Goal: Task Accomplishment & Management: Manage account settings

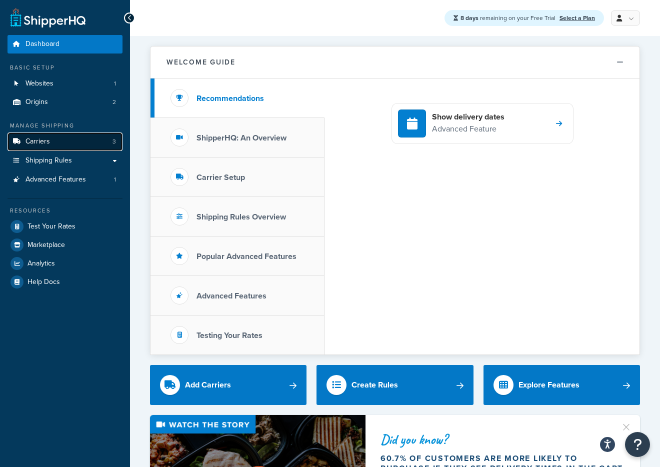
click at [67, 139] on link "Carriers 3" at bounding box center [64, 141] width 115 height 18
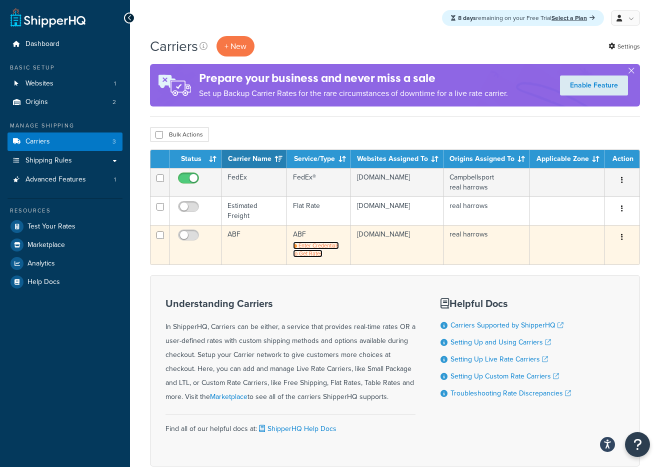
click at [313, 244] on span "Enter Credentials to Get Rates" at bounding box center [316, 249] width 46 height 16
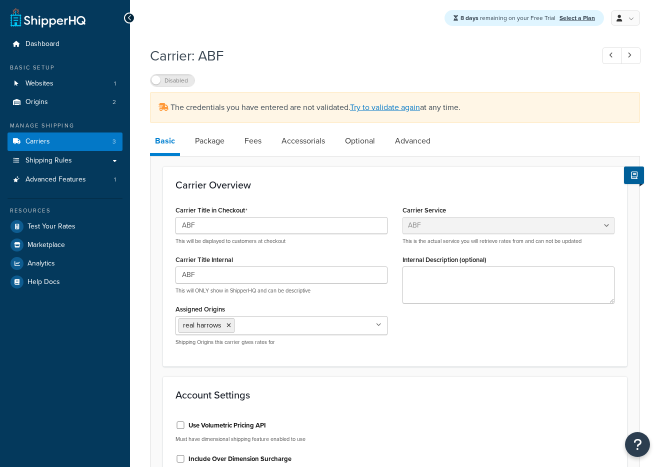
select select "abfFreight"
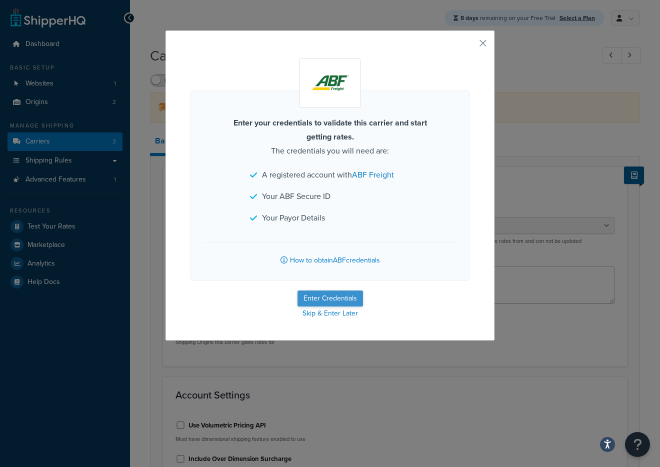
click at [332, 295] on button "Enter Credentials" at bounding box center [329, 298] width 65 height 16
select select "PLT"
select select "US"
select select "WI"
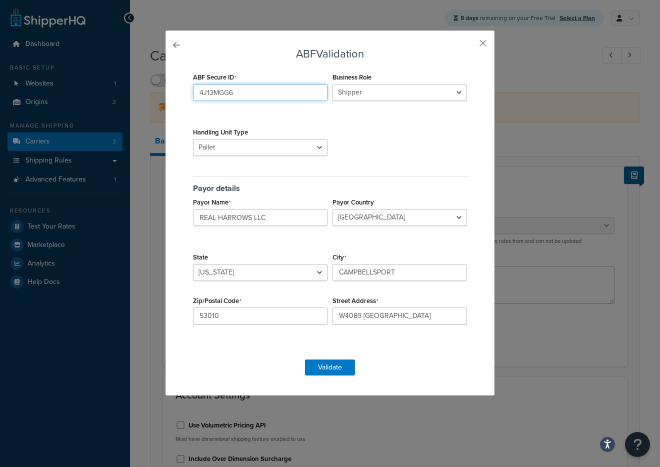
click at [283, 93] on input "4J13MGG6" at bounding box center [260, 92] width 134 height 17
type input "4J13MGG6"
click at [338, 368] on button "Validate" at bounding box center [330, 367] width 50 height 16
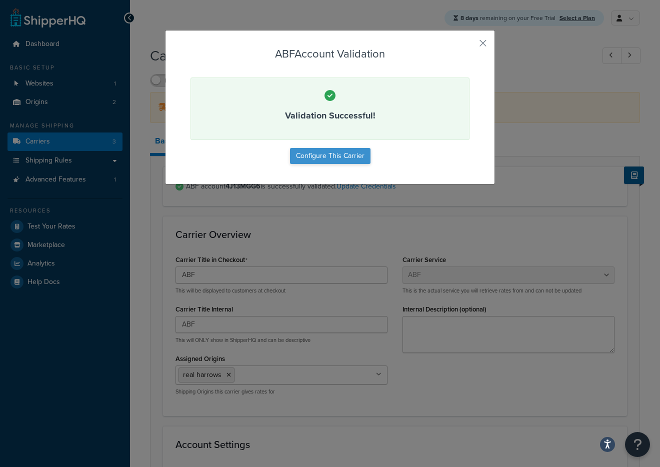
click at [350, 156] on button "Configure This Carrier" at bounding box center [330, 156] width 80 height 16
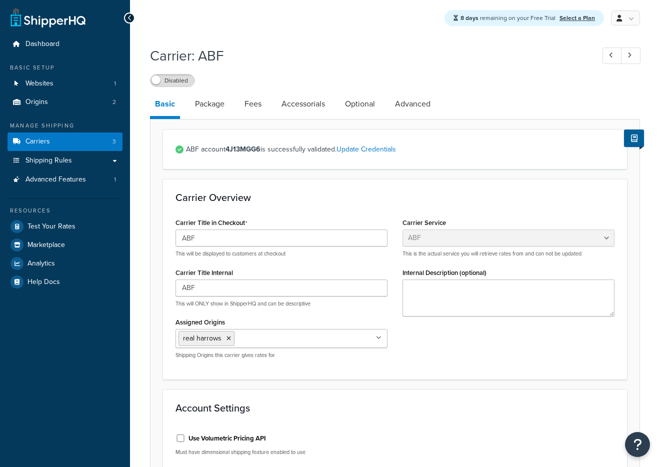
select select "abfFreight"
click at [181, 79] on label "Disabled" at bounding box center [172, 80] width 44 height 12
click at [76, 144] on link "Carriers 3" at bounding box center [64, 141] width 115 height 18
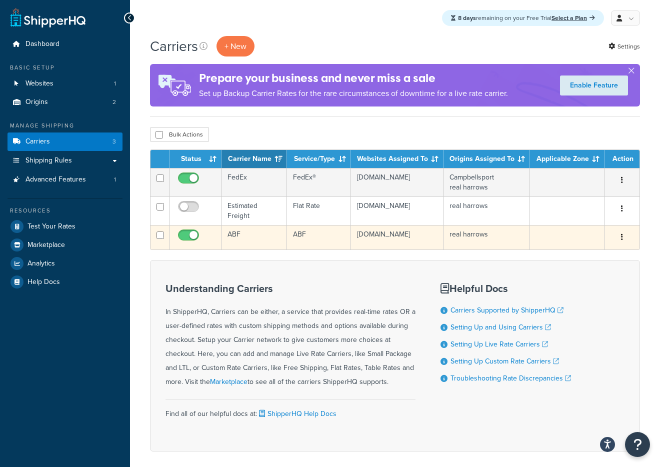
click at [495, 231] on td "real harrows" at bounding box center [486, 237] width 86 height 24
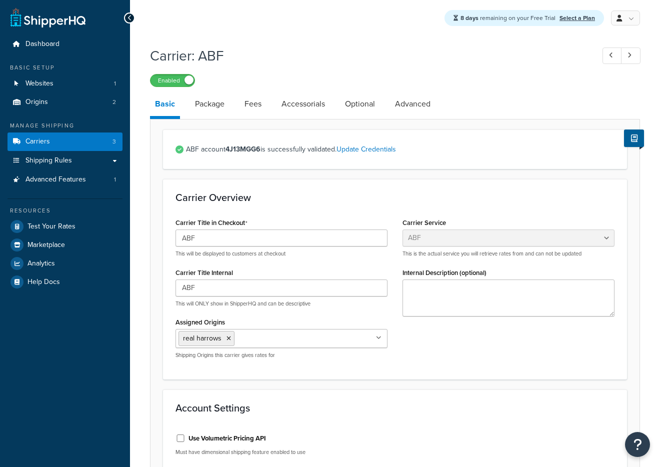
select select "abfFreight"
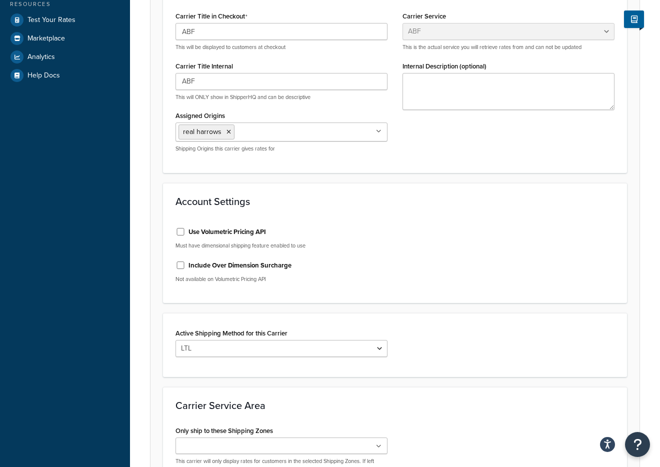
scroll to position [210, 0]
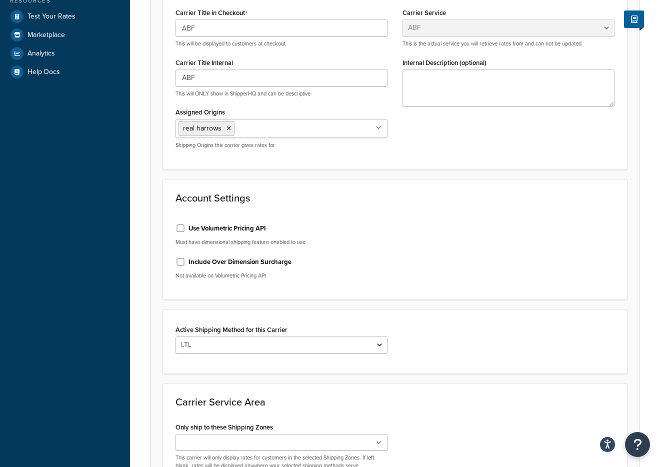
click at [352, 131] on ul "real harrows" at bounding box center [281, 128] width 212 height 19
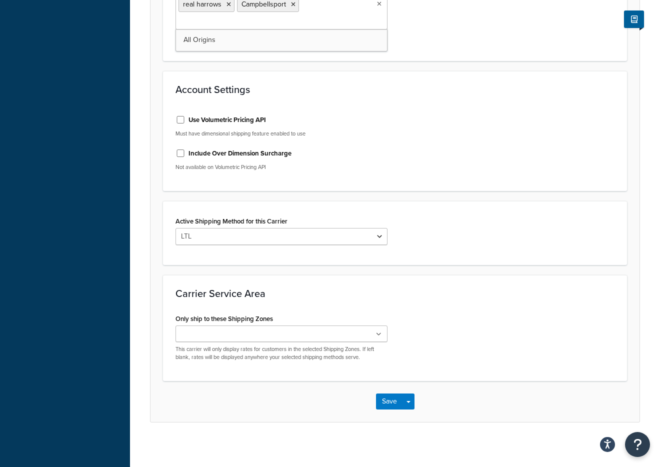
scroll to position [341, 0]
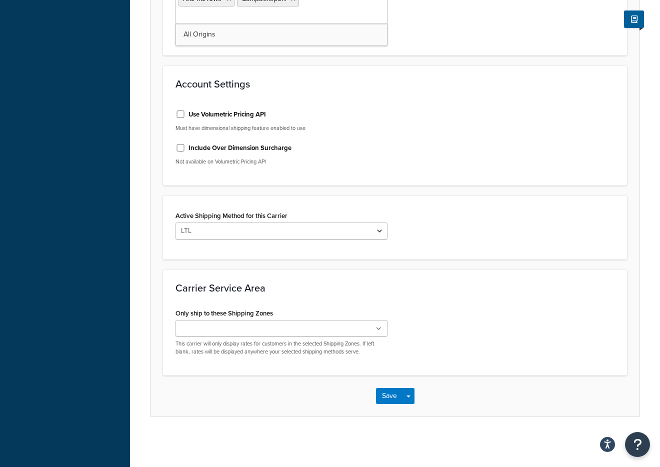
click at [334, 327] on ul at bounding box center [281, 328] width 212 height 16
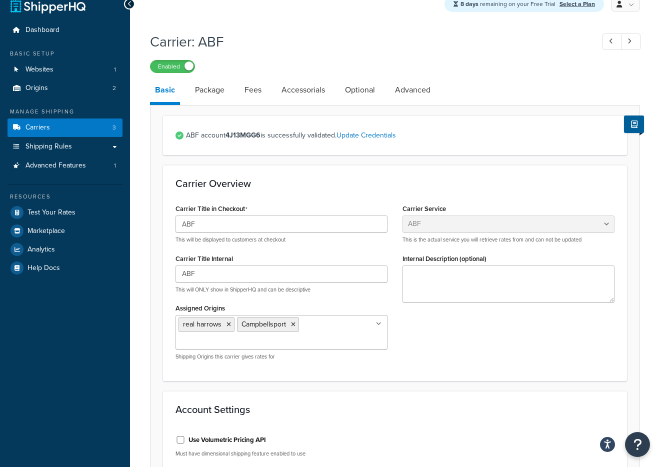
scroll to position [11, 0]
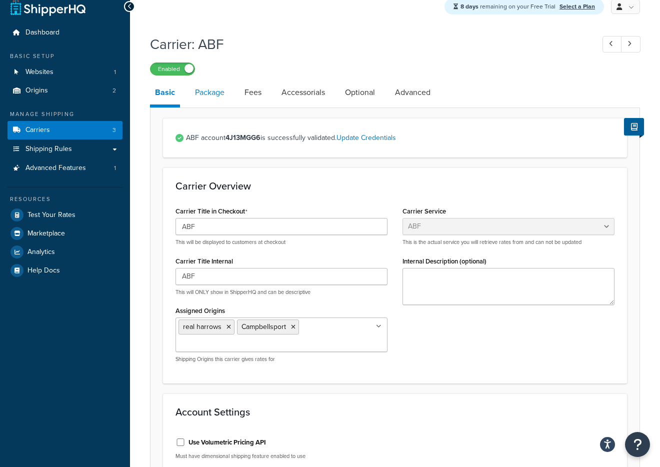
click at [218, 93] on link "Package" at bounding box center [209, 92] width 39 height 24
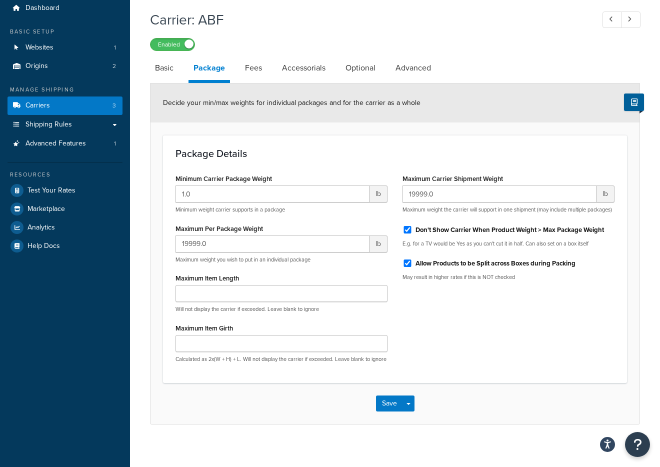
scroll to position [52, 0]
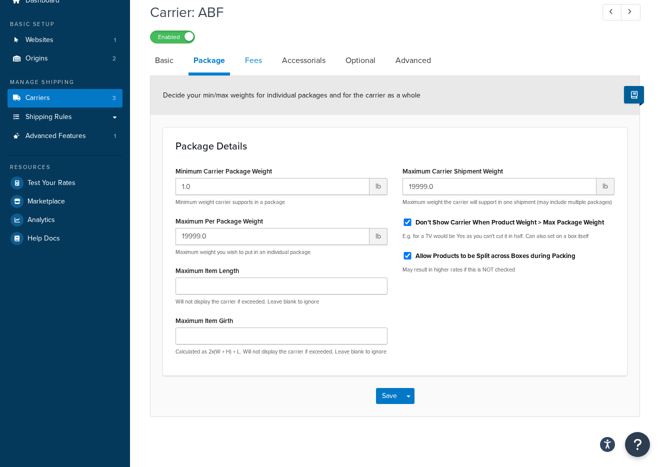
click at [252, 51] on link "Fees" at bounding box center [253, 60] width 27 height 24
select select "AFTER"
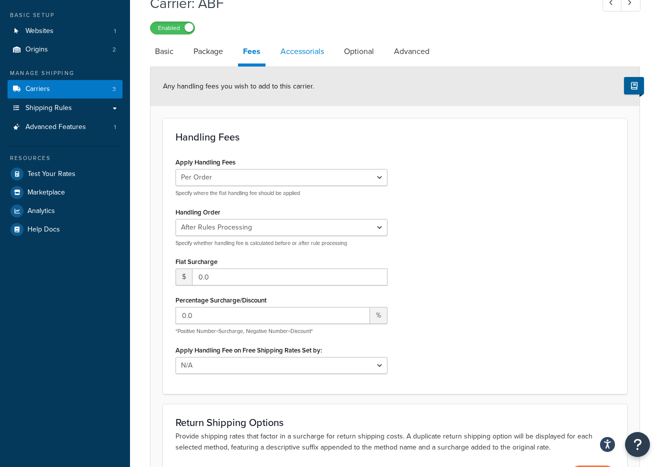
click at [298, 50] on link "Accessorials" at bounding box center [301, 51] width 53 height 24
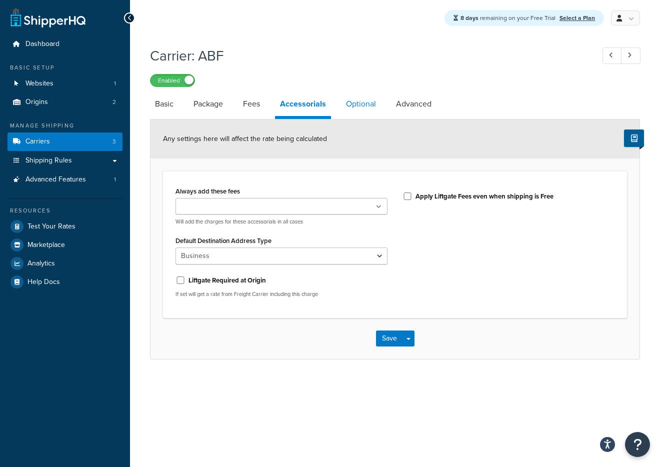
click at [354, 103] on link "Optional" at bounding box center [361, 104] width 40 height 24
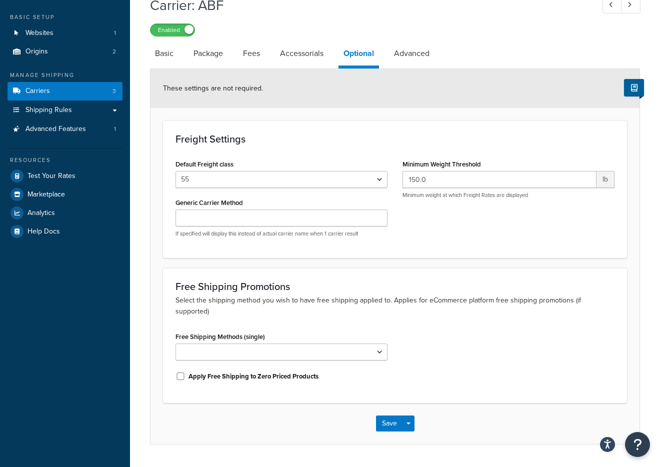
scroll to position [68, 0]
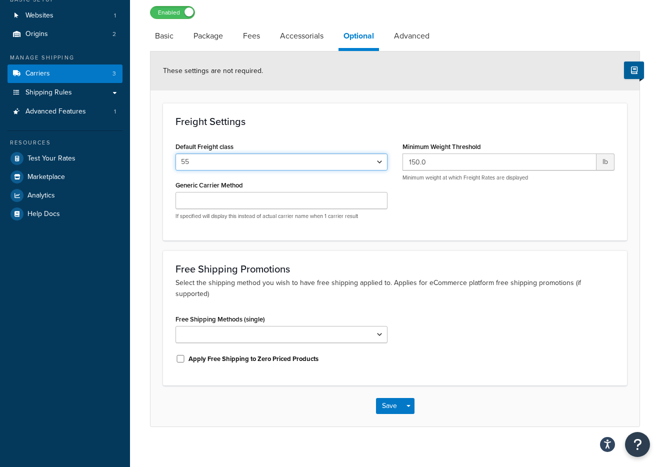
click at [378, 163] on select "50 55 60 65 70 77.5 85 92.5 100 110 125 150 175 200 250 300 400 500" at bounding box center [281, 161] width 212 height 17
click at [379, 162] on select "50 55 60 65 70 77.5 85 92.5 100 110 125 150 175 200 250 300 400 500" at bounding box center [281, 161] width 212 height 17
select select "70"
click at [414, 33] on link "Advanced" at bounding box center [411, 36] width 45 height 24
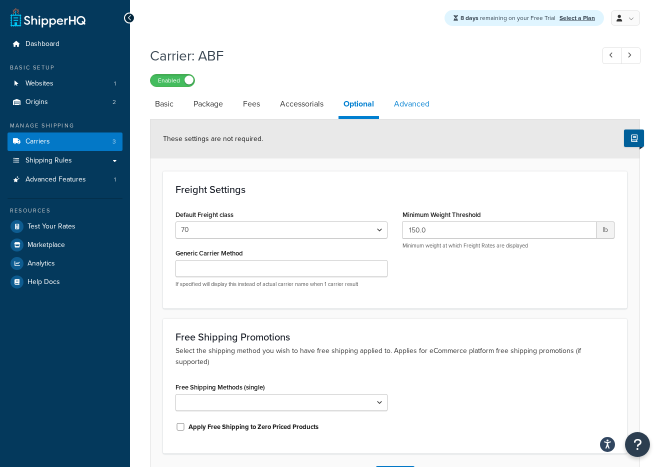
select select "false"
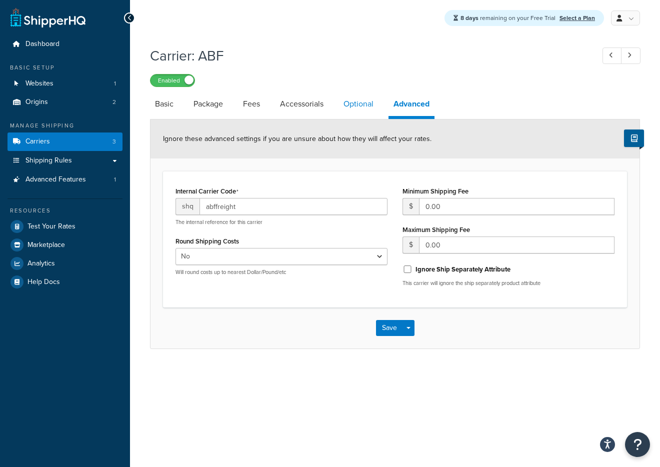
click at [369, 102] on link "Optional" at bounding box center [358, 104] width 40 height 24
select select "70"
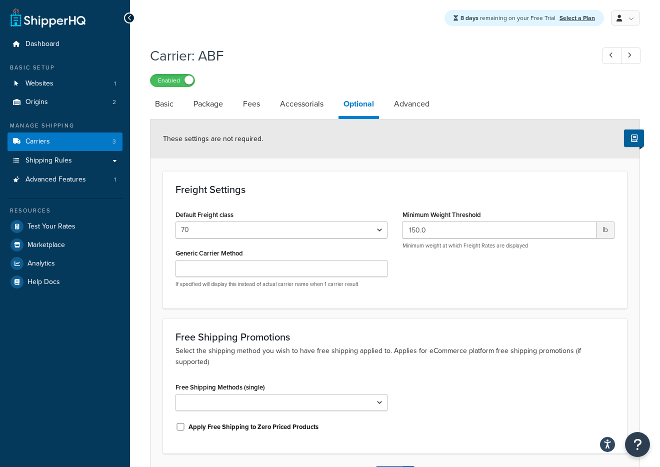
click at [391, 466] on button "Save" at bounding box center [389, 474] width 27 height 16
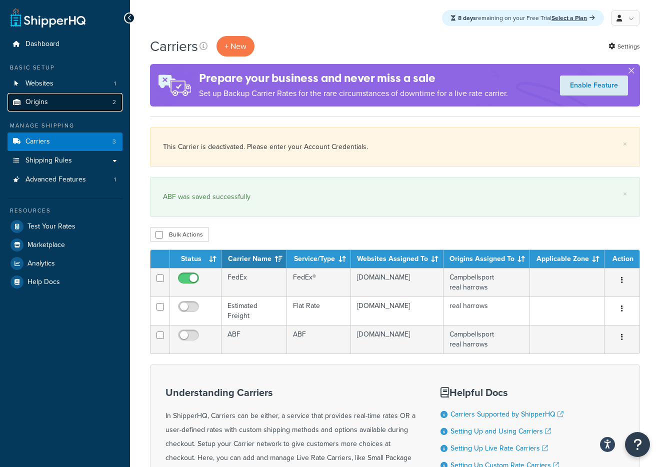
click at [31, 103] on span "Origins" at bounding box center [36, 102] width 22 height 8
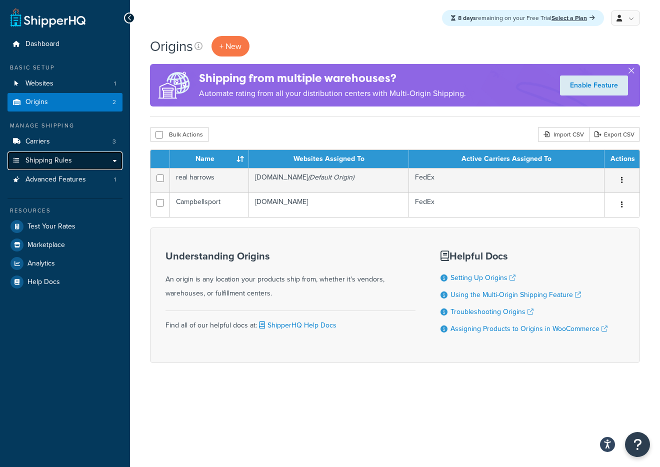
click at [102, 156] on link "Shipping Rules" at bounding box center [64, 160] width 115 height 18
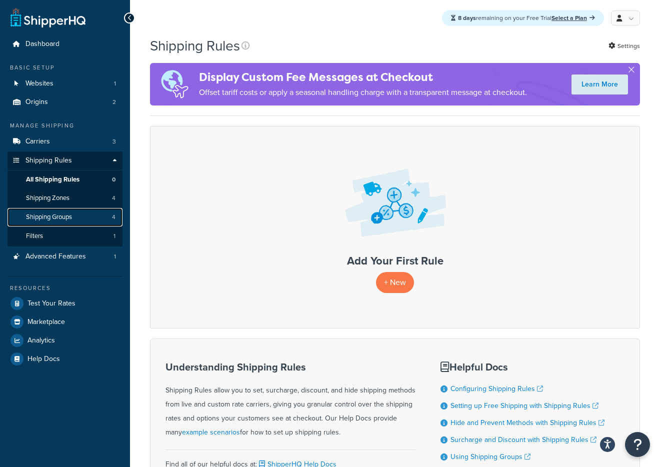
click at [59, 218] on span "Shipping Groups" at bounding box center [49, 217] width 46 height 8
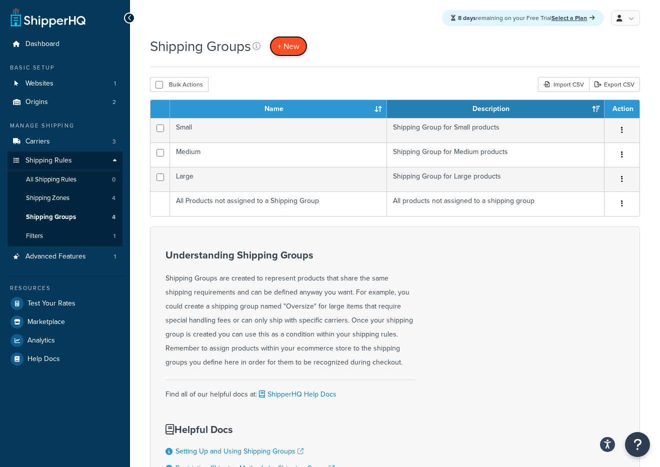
click at [294, 48] on span "+ New" at bounding box center [288, 45] width 22 height 11
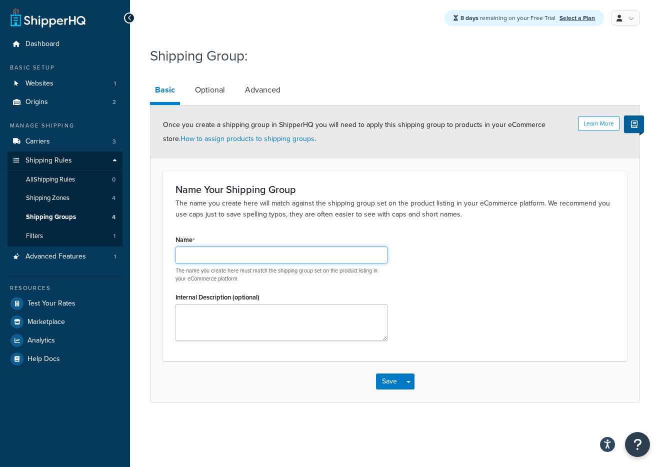
click at [240, 253] on input "Name" at bounding box center [281, 254] width 212 height 17
type input "Freight Only"
click at [388, 379] on button "Save" at bounding box center [389, 381] width 27 height 16
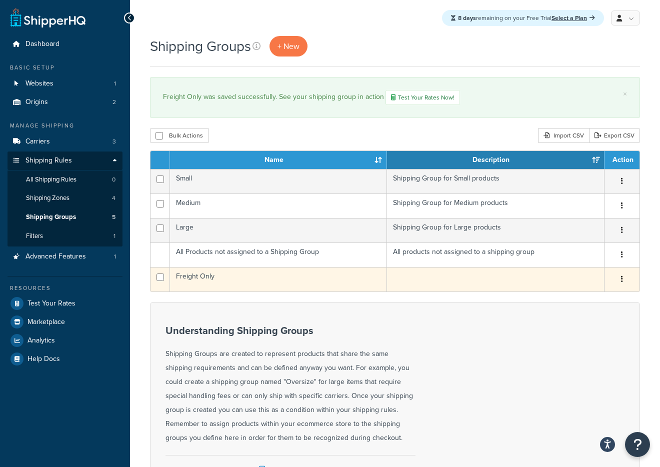
click at [626, 279] on button "button" at bounding box center [622, 279] width 14 height 16
click at [586, 300] on link "Edit" at bounding box center [581, 300] width 79 height 20
